Goal: Information Seeking & Learning: Learn about a topic

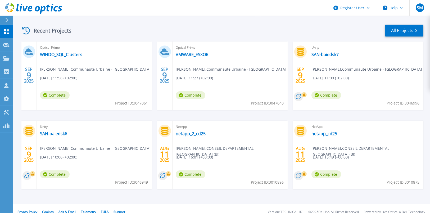
scroll to position [102, 0]
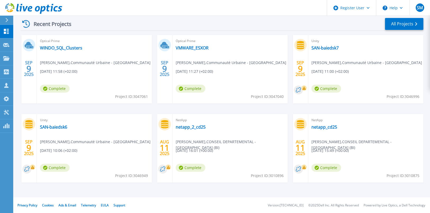
click at [167, 167] on rect at bounding box center [168, 167] width 5 height 5
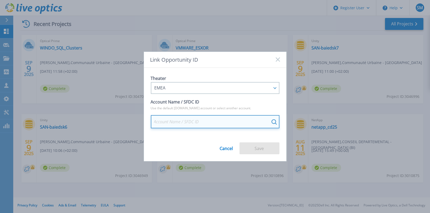
click at [200, 122] on input at bounding box center [215, 121] width 129 height 13
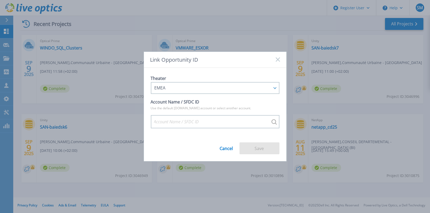
drag, startPoint x: 198, startPoint y: 61, endPoint x: 206, endPoint y: 64, distance: 8.7
click at [99, 70] on div "Link Opportunity ID Theater EMEA APJ EMEA NA/LATAM Account Name / SFDC ID Use t…" at bounding box center [215, 106] width 430 height 213
click at [275, 58] on div "Link Opportunity ID" at bounding box center [215, 60] width 143 height 16
click at [278, 58] on icon at bounding box center [278, 59] width 4 height 4
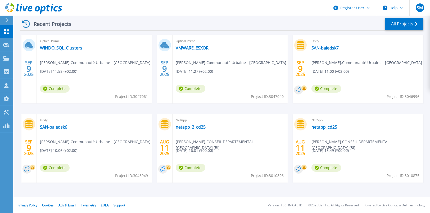
click at [166, 166] on circle at bounding box center [162, 169] width 9 height 9
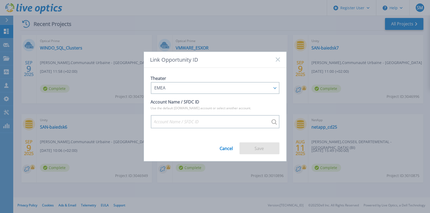
click at [168, 166] on div "Link Opportunity ID Theater EMEA APJ EMEA NA/LATAM Account Name / SFDC ID Use t…" at bounding box center [215, 106] width 430 height 213
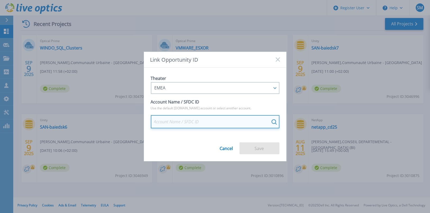
click at [158, 121] on input at bounding box center [215, 121] width 129 height 13
drag, startPoint x: 204, startPoint y: 122, endPoint x: 140, endPoint y: 118, distance: 64.7
click at [140, 118] on div "Link Opportunity ID Theater EMEA APJ EMEA NA/LATAM Account Name / SFDC ID Use t…" at bounding box center [215, 106] width 430 height 213
drag, startPoint x: 209, startPoint y: 117, endPoint x: 135, endPoint y: 115, distance: 74.2
click at [135, 115] on div "Link Opportunity ID Theater EMEA APJ EMEA NA/LATAM Account Name / SFDC ID Use t…" at bounding box center [215, 106] width 430 height 213
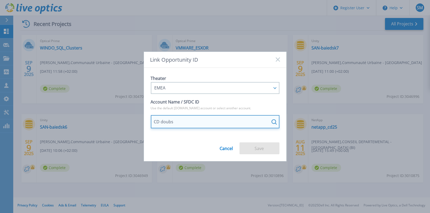
type input "CD doubs"
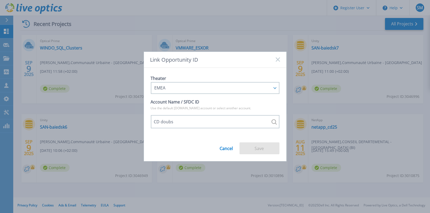
click at [273, 120] on div "CD doubs" at bounding box center [215, 121] width 129 height 13
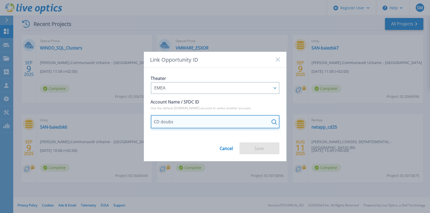
drag, startPoint x: 206, startPoint y: 121, endPoint x: 118, endPoint y: 105, distance: 89.6
click at [113, 105] on div "Link Opportunity ID Theater EMEA APJ EMEA NA/LATAM Account Name / SFDC ID Use t…" at bounding box center [215, 106] width 430 height 213
drag, startPoint x: 177, startPoint y: 119, endPoint x: 132, endPoint y: 114, distance: 45.1
click at [132, 114] on div "Link Opportunity ID Theater EMEA APJ EMEA NA/LATAM Account Name / SFDC ID Use t…" at bounding box center [215, 106] width 430 height 213
type input "C"
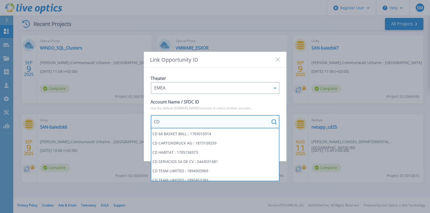
type input "C"
paste input "1872985450"
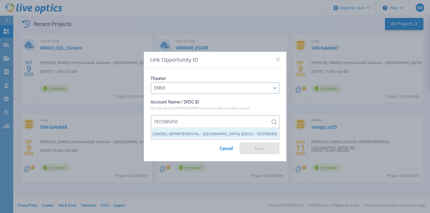
click at [233, 133] on li "CONSEIL DEPARTEMENTAL - DOUBS (EDUC) : 1872985450" at bounding box center [215, 133] width 126 height 9
type input "CONSEIL DEPARTEMENTAL - DOUBS (EDUC) : 1872985450"
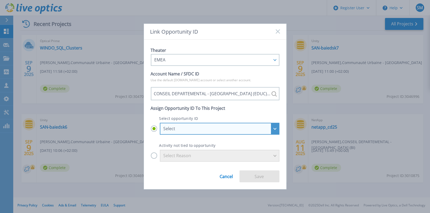
click at [228, 129] on div "Select" at bounding box center [217, 128] width 106 height 5
click at [0, 0] on input "Select Select CONSEIL DEPARTEMENTAL - DOUBS (EDUC) - CD25_CSG_KOESIO_RESAH_Q1-Q…" at bounding box center [0, 0] width 0 height 0
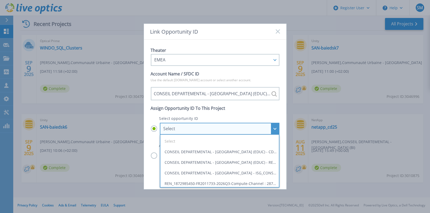
click at [228, 129] on div "Select" at bounding box center [217, 128] width 106 height 5
click at [0, 0] on input "Select Select CONSEIL DEPARTEMENTAL - DOUBS (EDUC) - CD25_CSG_KOESIO_RESAH_Q1-Q…" at bounding box center [0, 0] width 0 height 0
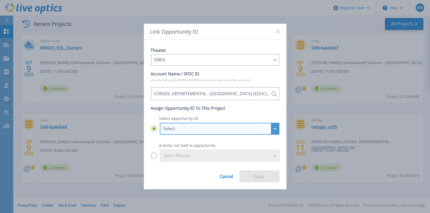
click at [275, 126] on div "Select" at bounding box center [220, 129] width 120 height 12
click at [0, 0] on input "Select Select CONSEIL DEPARTEMENTAL - DOUBS (EDUC) - CD25_CSG_KOESIO_RESAH_Q1-Q…" at bounding box center [0, 0] width 0 height 0
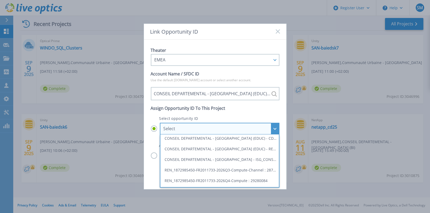
scroll to position [0, 0]
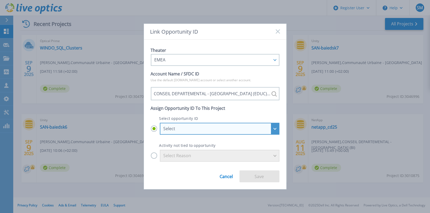
click at [274, 129] on div "Select" at bounding box center [220, 129] width 120 height 12
click at [0, 0] on input "Select Select CONSEIL DEPARTEMENTAL - DOUBS (EDUC) - CD25_CSG_KOESIO_RESAH_Q1-Q…" at bounding box center [0, 0] width 0 height 0
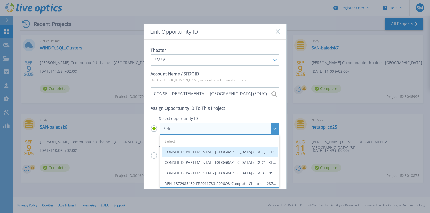
scroll to position [14, 0]
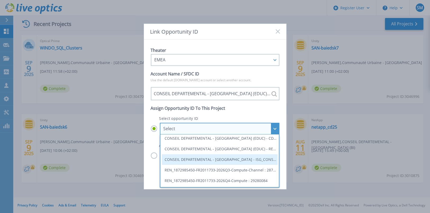
click at [257, 158] on li "CONSEIL DEPARTEMENTAL - DOUBS - ISG_CONSEIL DEPARTEMENTAL - DOUBS (BI) - Renew …" at bounding box center [220, 159] width 116 height 11
click at [0, 0] on input "Select Select CONSEIL DEPARTEMENTAL - DOUBS (EDUC) - CD25_CSG_KOESIO_RESAH_Q1-Q…" at bounding box center [0, 0] width 0 height 0
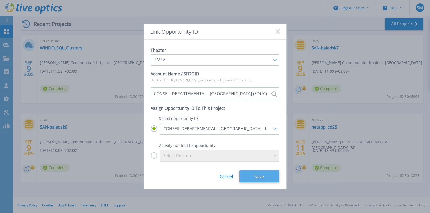
click at [255, 176] on button "Save" at bounding box center [260, 177] width 40 height 12
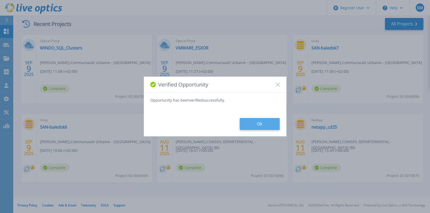
click at [265, 124] on button "Ok" at bounding box center [260, 124] width 40 height 12
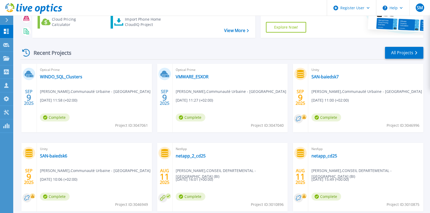
scroll to position [102, 0]
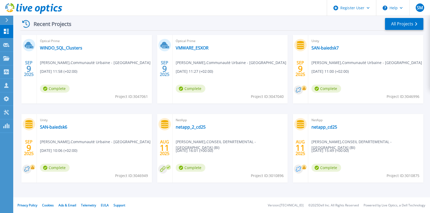
click at [300, 168] on circle at bounding box center [298, 169] width 9 height 9
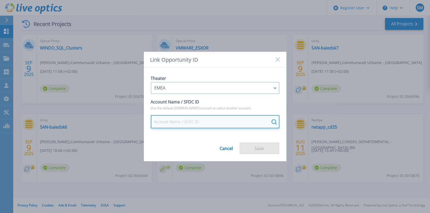
click at [223, 118] on input at bounding box center [215, 121] width 129 height 13
paste input "1872985450"
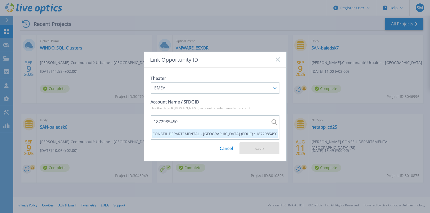
click at [249, 131] on li "CONSEIL DEPARTEMENTAL - DOUBS (EDUC) : 1872985450" at bounding box center [215, 133] width 126 height 9
type input "CONSEIL DEPARTEMENTAL - DOUBS (EDUC) : 1872985450"
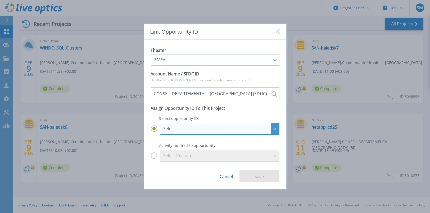
click at [264, 128] on div "Select" at bounding box center [217, 128] width 106 height 5
click at [0, 0] on input "Select Select CONSEIL DEPARTEMENTAL - DOUBS (EDUC) - CD25_CSG_KOESIO_RESAH_Q1-Q…" at bounding box center [0, 0] width 0 height 0
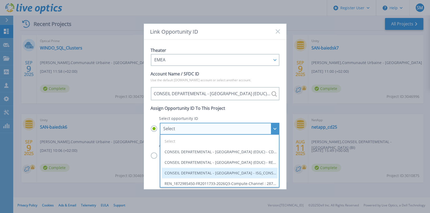
click at [261, 173] on li "CONSEIL DEPARTEMENTAL - DOUBS - ISG_CONSEIL DEPARTEMENTAL - DOUBS (BI) - Renew …" at bounding box center [220, 173] width 116 height 11
click at [0, 0] on input "Select Select CONSEIL DEPARTEMENTAL - DOUBS (EDUC) - CD25_CSG_KOESIO_RESAH_Q1-Q…" at bounding box center [0, 0] width 0 height 0
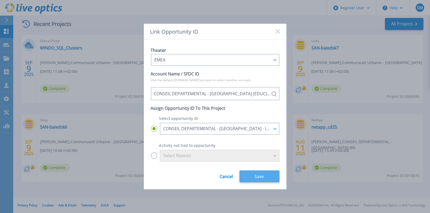
click at [257, 175] on button "Save" at bounding box center [260, 177] width 40 height 12
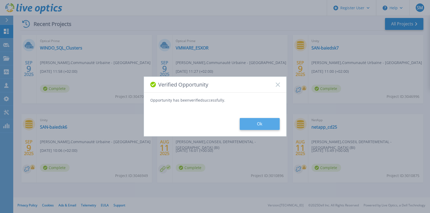
click at [259, 120] on button "Ok" at bounding box center [260, 124] width 40 height 12
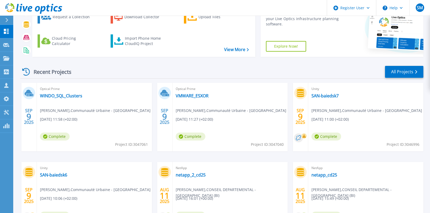
scroll to position [23, 0]
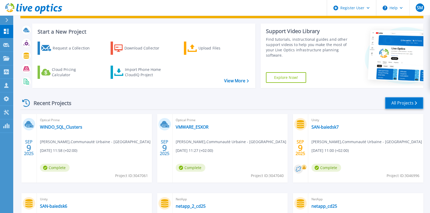
click at [401, 105] on link "All Projects" at bounding box center [404, 103] width 38 height 12
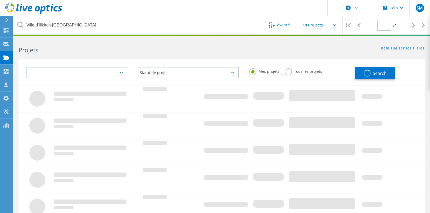
type input "1"
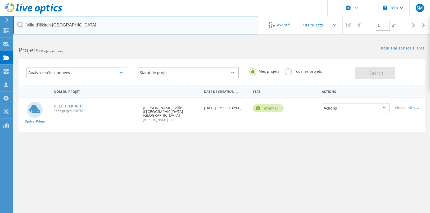
drag, startPoint x: 80, startPoint y: 26, endPoint x: 9, endPoint y: 15, distance: 71.6
click at [9, 38] on div "\n Help Explore Helpful Articles Contact Support SM Utilisateur Dell Sophie Mul…" at bounding box center [215, 141] width 430 height 206
click at [56, 20] on input "Ville d'Illkirch-Graffenstaden" at bounding box center [135, 25] width 245 height 19
click at [56, 21] on input "Ville d'Illkirch-Graffenstaden" at bounding box center [135, 25] width 245 height 19
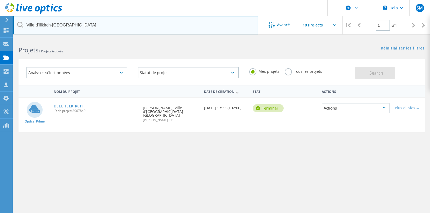
click at [56, 21] on input "Ville d'Illkirch-Graffenstaden" at bounding box center [135, 25] width 245 height 19
click at [82, 25] on input "Ville d'Illkirch-Graffenstaden" at bounding box center [135, 25] width 245 height 19
click at [79, 26] on input "Ville d'Illkirch-Graffenstaden" at bounding box center [135, 25] width 245 height 19
drag, startPoint x: 81, startPoint y: 26, endPoint x: 12, endPoint y: 22, distance: 68.2
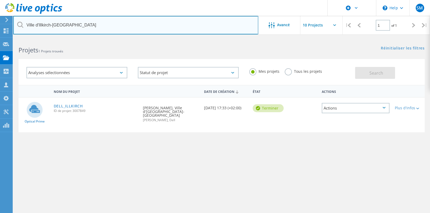
click at [12, 38] on div "\n Help Explore Helpful Articles Contact Support SM Utilisateur Dell Sophie Mul…" at bounding box center [215, 141] width 430 height 206
type input "V"
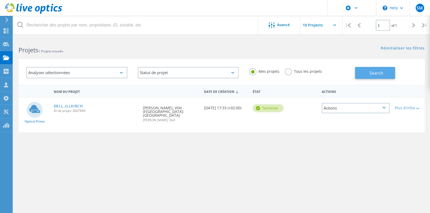
click at [371, 72] on span "Search" at bounding box center [377, 73] width 14 height 6
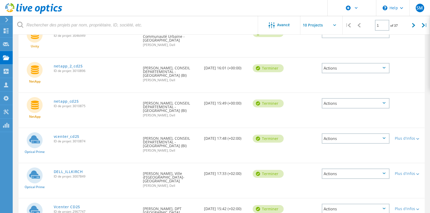
scroll to position [146, 0]
click at [66, 170] on link "vcenter_cd25" at bounding box center [67, 172] width 26 height 4
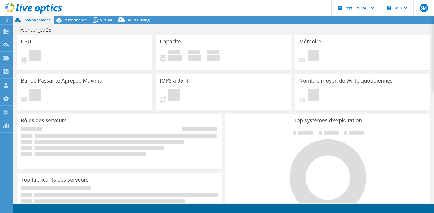
select select "USD"
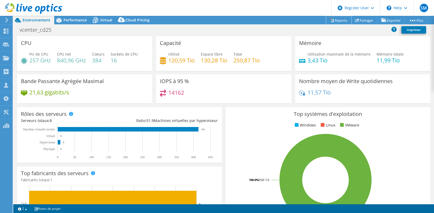
click at [340, 18] on link "Reports" at bounding box center [338, 20] width 25 height 8
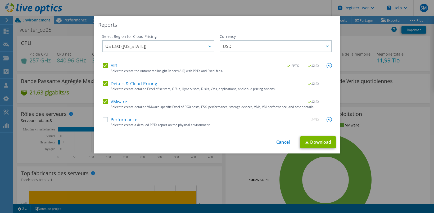
click at [127, 119] on label "Performance" at bounding box center [120, 119] width 35 height 5
click at [0, 0] on input "Performance" at bounding box center [0, 0] width 0 height 0
click at [240, 46] on span "USD" at bounding box center [277, 46] width 109 height 11
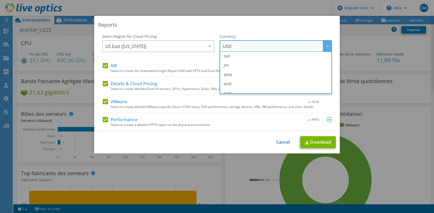
scroll to position [192, 0]
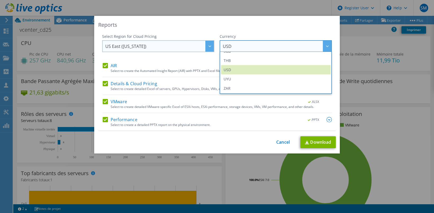
click at [149, 45] on span "US East (Virginia)" at bounding box center [159, 46] width 109 height 11
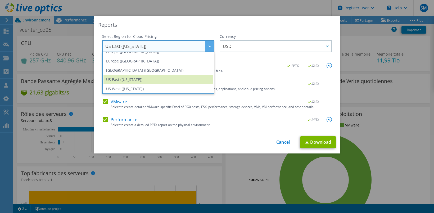
scroll to position [71, 0]
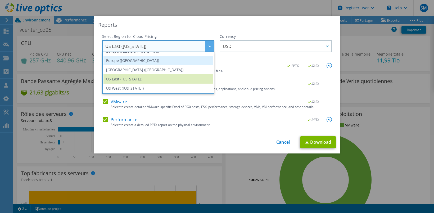
click at [155, 59] on li "Europe (London)" at bounding box center [159, 60] width 110 height 9
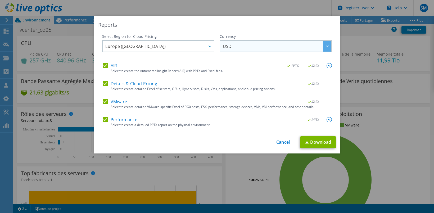
click at [277, 45] on span "USD" at bounding box center [277, 46] width 109 height 11
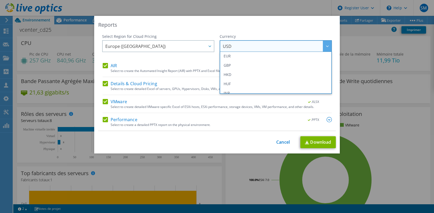
scroll to position [79, 0]
click at [264, 56] on li "EUR" at bounding box center [276, 52] width 110 height 9
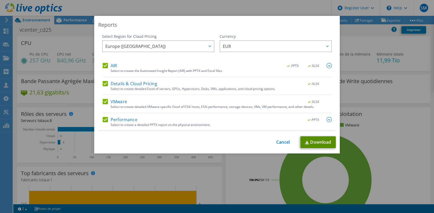
click at [312, 143] on link "Download" at bounding box center [318, 142] width 35 height 12
click at [254, 28] on div "Reports" at bounding box center [217, 24] width 238 height 7
click at [282, 141] on link "Cancel" at bounding box center [284, 142] width 14 height 5
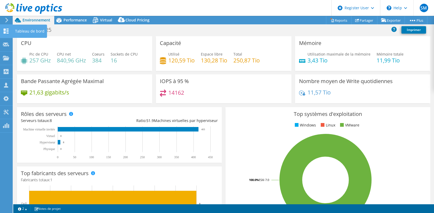
click at [7, 29] on use at bounding box center [6, 31] width 5 height 5
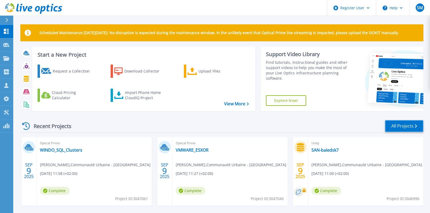
click at [397, 126] on link "All Projects" at bounding box center [404, 126] width 38 height 12
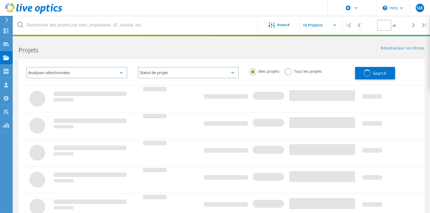
type input "1"
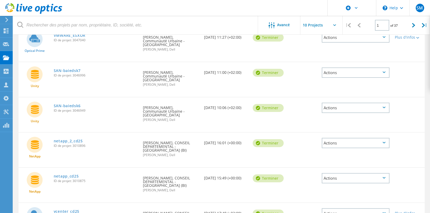
scroll to position [185, 0]
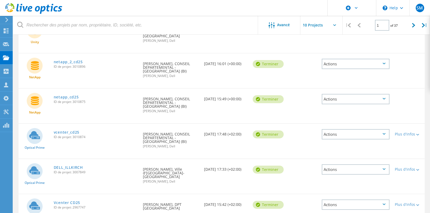
click at [330, 96] on div "Actions" at bounding box center [356, 99] width 68 height 10
click at [329, 129] on div "Actions" at bounding box center [356, 134] width 68 height 10
drag, startPoint x: 306, startPoint y: 103, endPoint x: 323, endPoint y: 100, distance: 17.0
click at [306, 103] on div "NetApp netapp_cd25 ID de projet: 3010875 Demandé par Julien Marconnet, CONSEIL …" at bounding box center [222, 106] width 407 height 35
click at [331, 94] on div "Actions" at bounding box center [356, 99] width 68 height 10
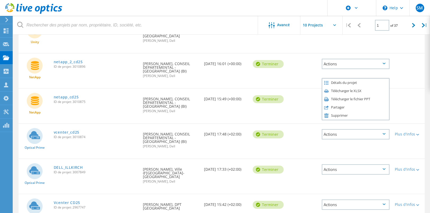
click at [337, 95] on div "Télécharger le fichier PPT" at bounding box center [356, 99] width 67 height 8
click at [410, 108] on div "NetApp netapp_cd25 ID de projet: 3010875 Demandé par Julien Marconnet, CONSEIL …" at bounding box center [222, 106] width 407 height 35
click at [377, 95] on div "Actions" at bounding box center [356, 99] width 68 height 10
click at [367, 95] on div "Télécharger le fichier PPT" at bounding box center [356, 99] width 67 height 8
click at [241, 106] on div "NetApp netapp_cd25 ID de projet: 3010875 Demandé par Julien Marconnet, CONSEIL …" at bounding box center [222, 106] width 407 height 35
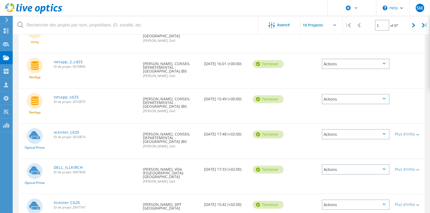
click at [379, 64] on div "Actions" at bounding box center [356, 64] width 68 height 10
click at [355, 63] on div "Télécharger le fichier PPT" at bounding box center [356, 64] width 67 height 8
click at [213, 47] on div "Unity SAN-baiedsk6 ID de projet: 3046949 Demandé par Jean-Baptiste JACQUOT, Com…" at bounding box center [222, 35] width 407 height 35
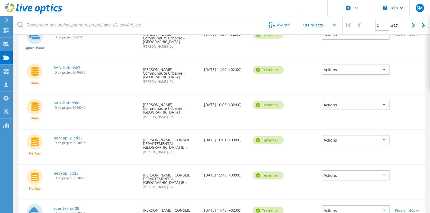
scroll to position [106, 0]
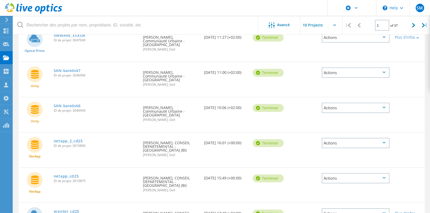
click at [364, 105] on div "Actions" at bounding box center [356, 108] width 68 height 10
click at [364, 103] on div "Télécharger le fichier PPT" at bounding box center [356, 104] width 67 height 8
click at [425, 107] on div "Nom du projet Date de création État Actions Optical Prime WINDO_SQL_Clusters ID…" at bounding box center [221, 155] width 417 height 353
click at [373, 71] on div "Actions" at bounding box center [356, 73] width 68 height 10
click at [354, 68] on div "Télécharger le fichier PPT" at bounding box center [356, 69] width 67 height 8
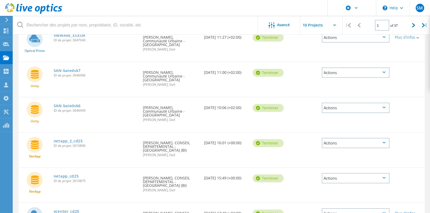
click at [417, 94] on div "Unity SAN-baiedsk7 ID de projet: 3046996 Demandé par Jean-Baptiste JACQUOT, Com…" at bounding box center [222, 79] width 407 height 35
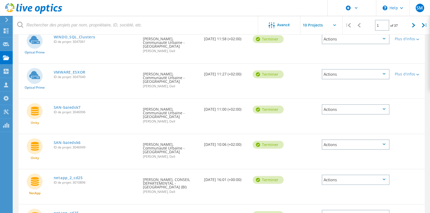
scroll to position [53, 0]
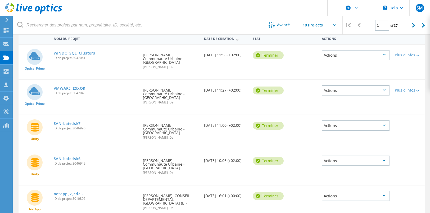
click at [332, 90] on div "Actions" at bounding box center [356, 90] width 68 height 10
click at [361, 55] on div "Actions" at bounding box center [356, 55] width 68 height 10
click at [61, 83] on div "VMWARE_ESXOR ID de projet: 3047040" at bounding box center [96, 90] width 90 height 20
click at [63, 88] on link "VMWARE_ESXOR" at bounding box center [70, 89] width 32 height 4
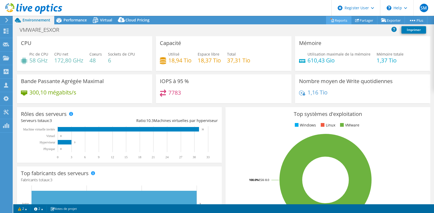
click at [337, 21] on link "Reports" at bounding box center [338, 20] width 25 height 8
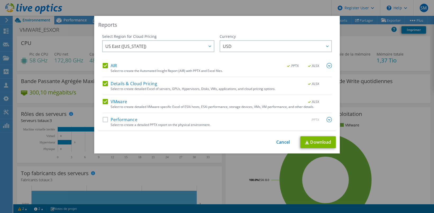
click at [167, 39] on div "Select Region for Cloud Pricing" at bounding box center [158, 36] width 112 height 5
click at [163, 45] on span "US East ([US_STATE])" at bounding box center [159, 46] width 109 height 11
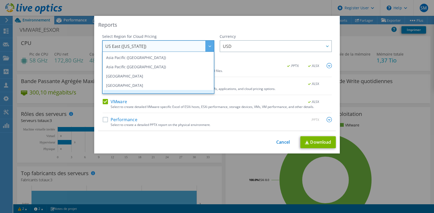
scroll to position [53, 0]
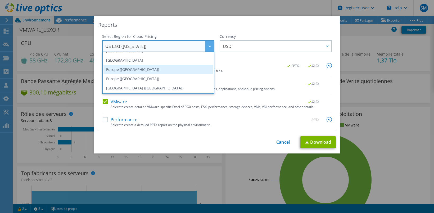
click at [155, 71] on li "Europe ([GEOGRAPHIC_DATA])" at bounding box center [159, 69] width 110 height 9
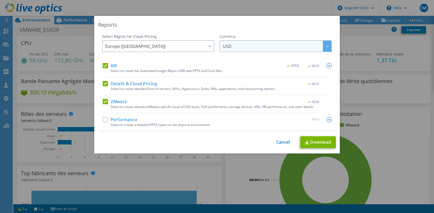
click at [257, 45] on span "USD" at bounding box center [277, 46] width 109 height 11
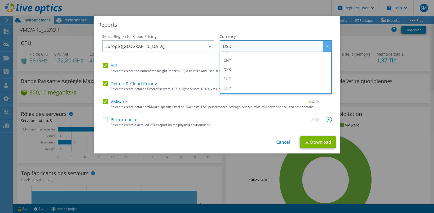
drag, startPoint x: 248, startPoint y: 77, endPoint x: 226, endPoint y: 90, distance: 25.7
click at [248, 77] on li "EUR" at bounding box center [276, 78] width 110 height 9
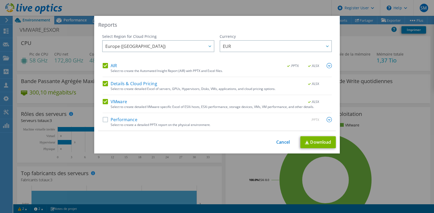
click at [104, 118] on label "Performance" at bounding box center [120, 119] width 35 height 5
click at [0, 0] on input "Performance" at bounding box center [0, 0] width 0 height 0
click at [320, 146] on link "Download" at bounding box center [318, 142] width 35 height 12
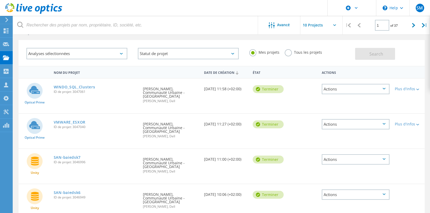
scroll to position [1, 0]
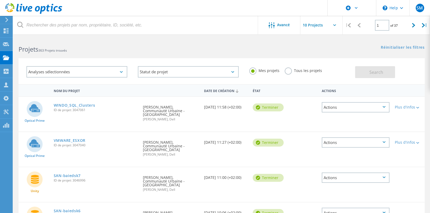
click at [368, 105] on div "Actions" at bounding box center [356, 107] width 68 height 10
click at [52, 105] on div "WINDO_SQL_Clusters ID de projet: 3047061" at bounding box center [96, 107] width 90 height 20
click at [63, 105] on link "WINDO_SQL_Clusters" at bounding box center [75, 106] width 42 height 4
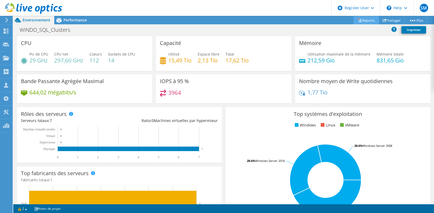
click at [365, 19] on link "Reports" at bounding box center [366, 20] width 25 height 8
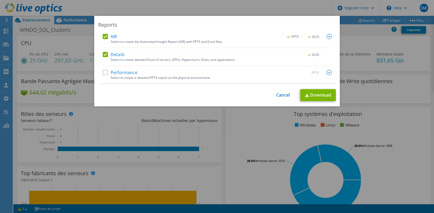
click at [100, 70] on div "AIR .PPTX .XLSX Select to create the Automated Insight Report (AIR) with PPTX a…" at bounding box center [217, 59] width 238 height 50
click at [103, 71] on label "Performance" at bounding box center [120, 72] width 35 height 5
click at [0, 0] on input "Performance" at bounding box center [0, 0] width 0 height 0
click at [317, 96] on link "Download" at bounding box center [318, 95] width 35 height 12
click at [222, 3] on div "Reports AIR .PPTX .XLSX Select to create the Automated Insight Report (AIR) wit…" at bounding box center [217, 106] width 434 height 213
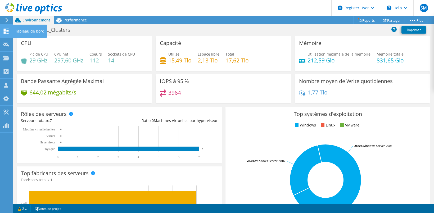
click at [7, 32] on use at bounding box center [6, 31] width 5 height 5
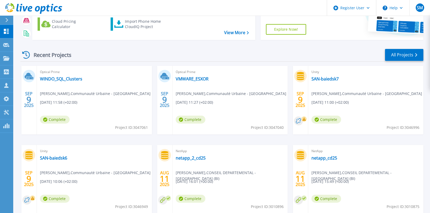
scroll to position [102, 0]
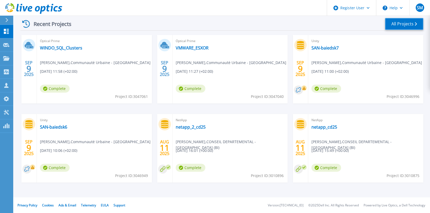
click at [401, 23] on link "All Projects" at bounding box center [404, 24] width 38 height 12
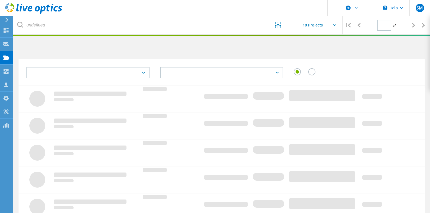
type input "1"
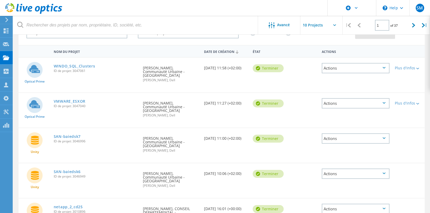
scroll to position [26, 0]
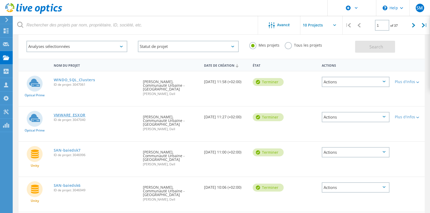
click at [68, 114] on link "VMWARE_ESXOR" at bounding box center [70, 115] width 32 height 4
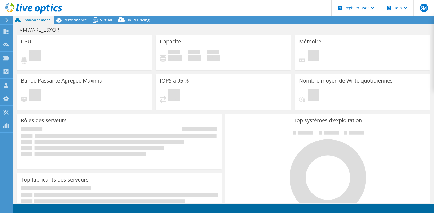
select select "EUFrankfurt"
select select "EUR"
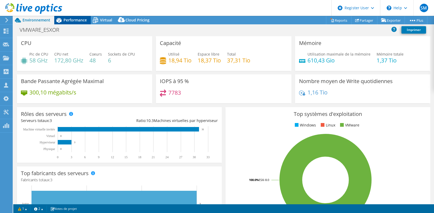
click at [70, 20] on span "Performance" at bounding box center [75, 19] width 23 height 5
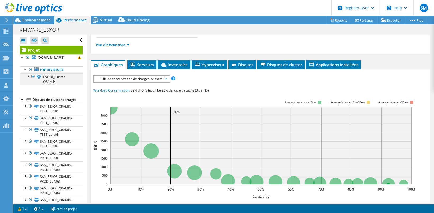
click at [28, 76] on div at bounding box center [27, 75] width 5 height 5
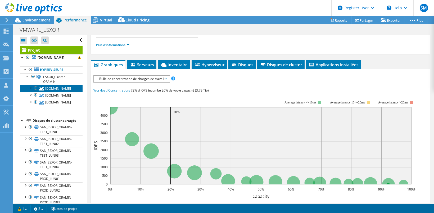
click at [59, 90] on link "wlhot080.cus.fr" at bounding box center [51, 88] width 63 height 7
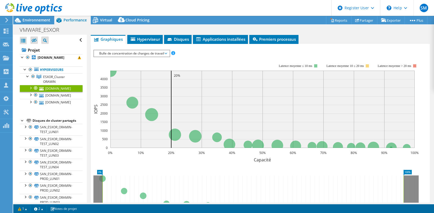
click at [31, 86] on div at bounding box center [30, 87] width 5 height 5
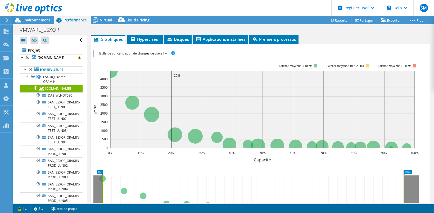
click at [31, 87] on div at bounding box center [30, 87] width 5 height 5
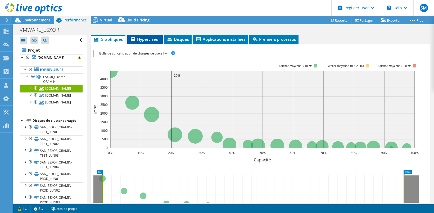
click at [143, 37] on span "Hyperviseur" at bounding box center [145, 39] width 30 height 5
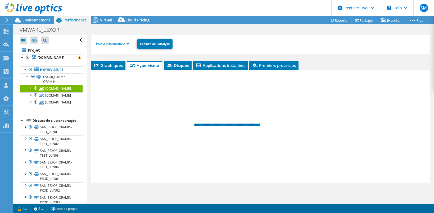
scroll to position [52, 0]
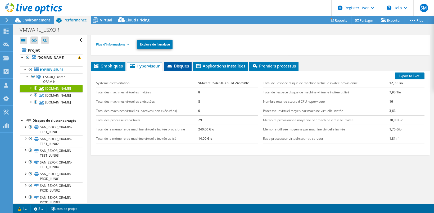
click at [181, 63] on span "Disques" at bounding box center [178, 65] width 22 height 5
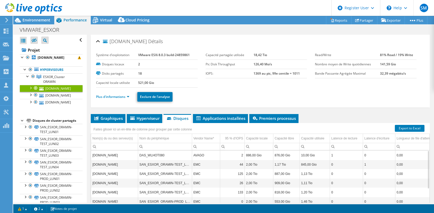
scroll to position [0, 0]
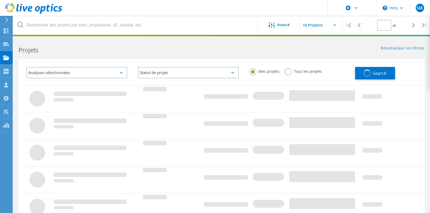
type input "1"
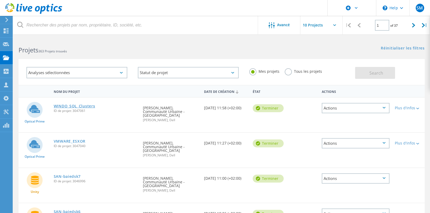
click at [84, 106] on link "WINDO_SQL_Clusters" at bounding box center [75, 106] width 42 height 4
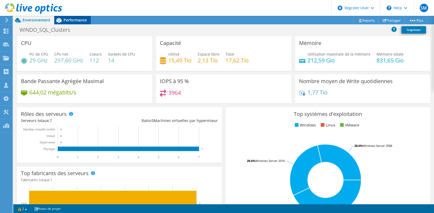
click at [79, 18] on span "Performance" at bounding box center [75, 19] width 23 height 5
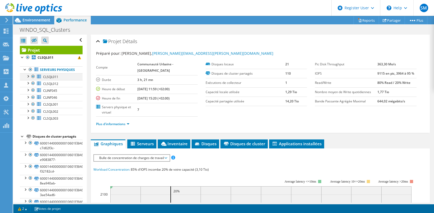
click at [26, 79] on div at bounding box center [27, 75] width 5 height 5
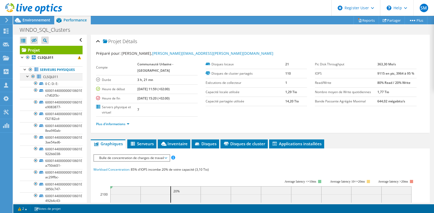
click at [26, 79] on div at bounding box center [27, 75] width 5 height 5
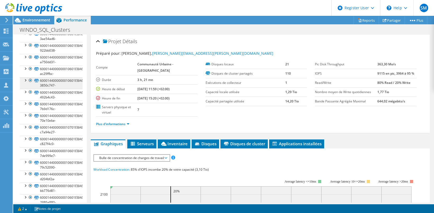
scroll to position [159, 0]
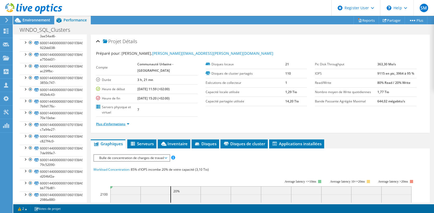
click at [125, 122] on link "Plus d'informations" at bounding box center [112, 124] width 33 height 5
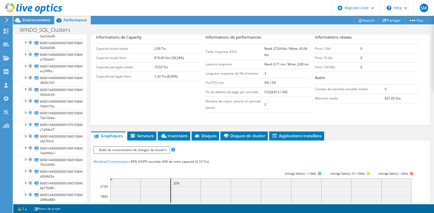
scroll to position [0, 0]
